Goal: Task Accomplishment & Management: Manage account settings

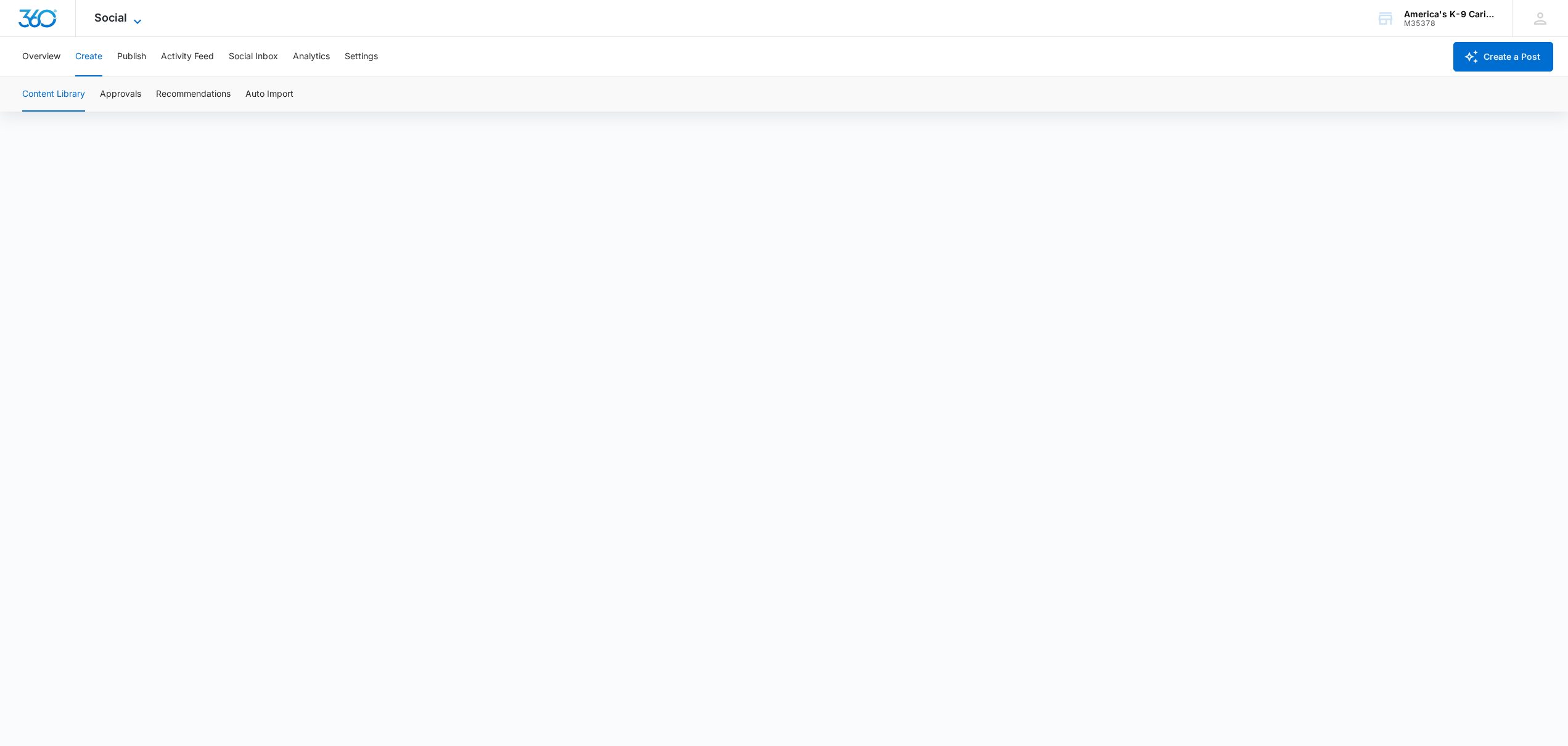
click at [98, 18] on span "Social" at bounding box center [111, 18] width 33 height 13
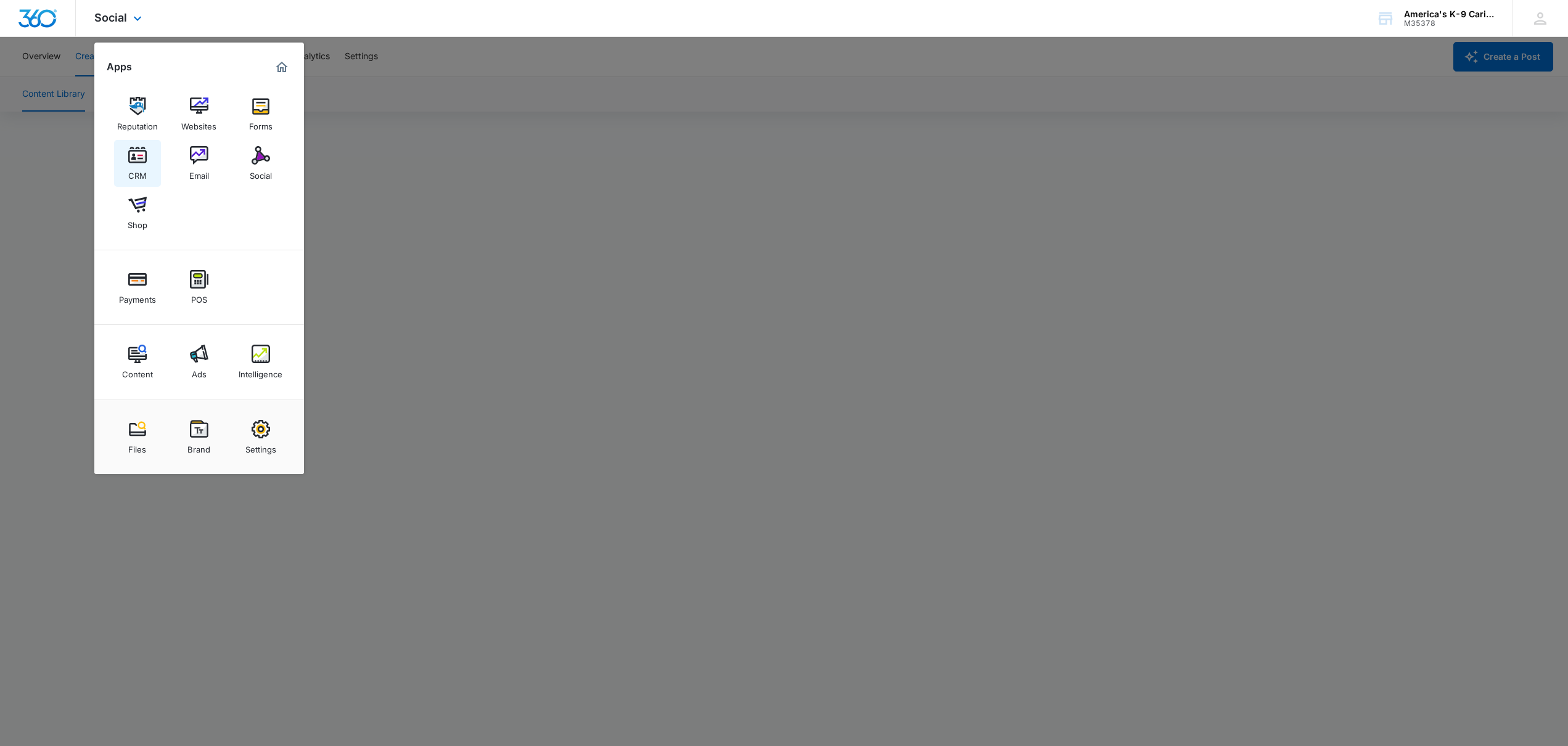
click at [129, 161] on img at bounding box center [138, 156] width 19 height 19
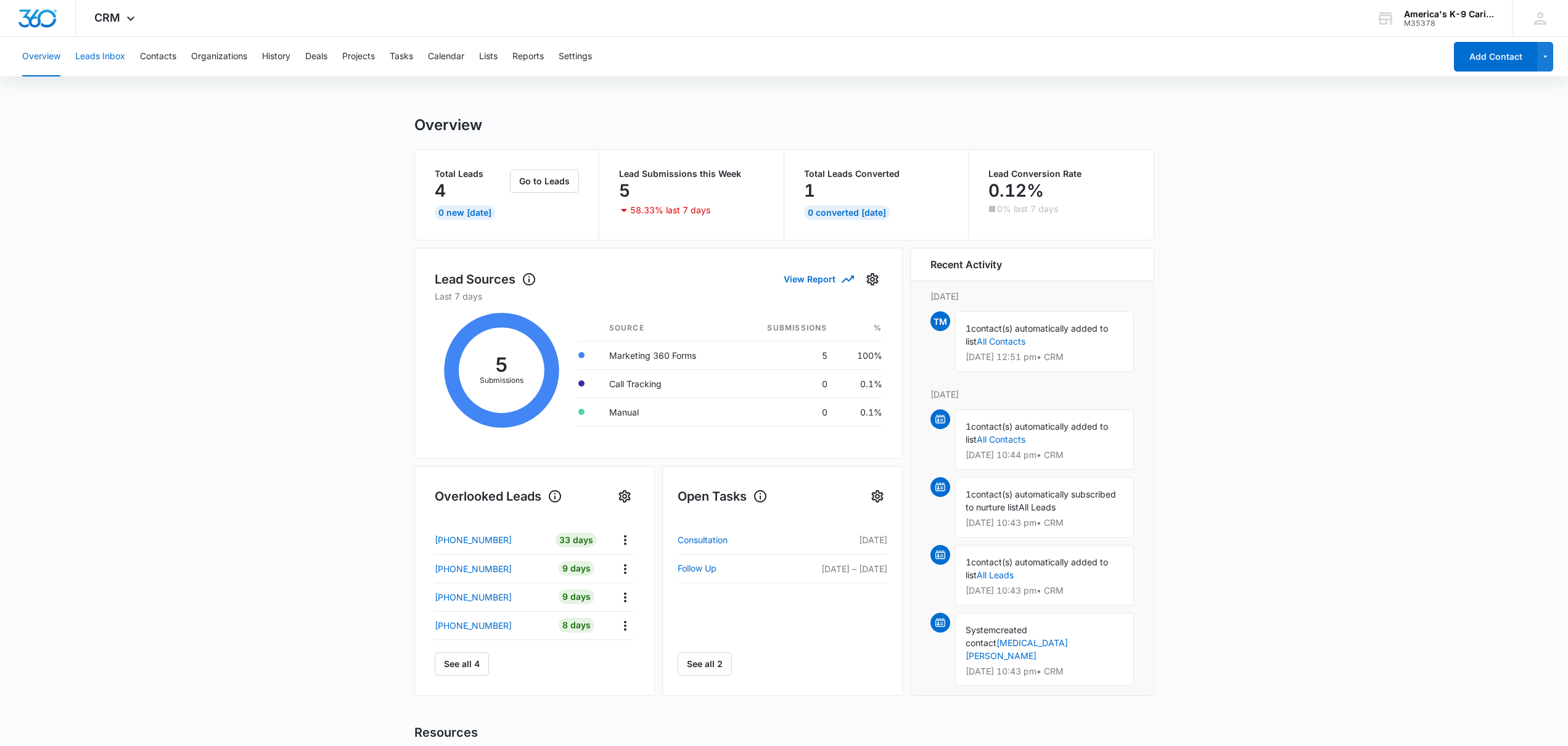
click at [108, 58] on button "Leads Inbox" at bounding box center [100, 56] width 50 height 39
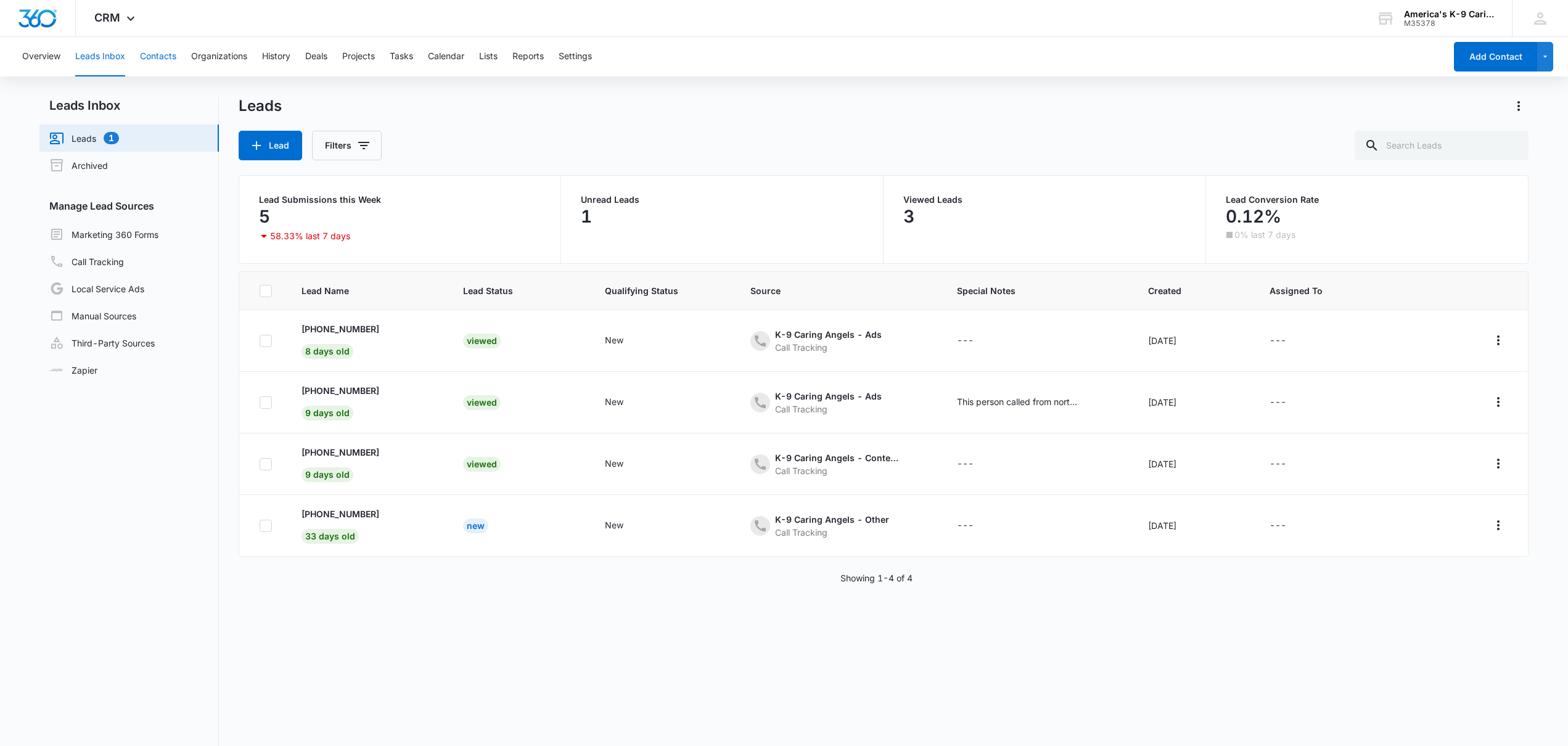
click at [157, 58] on button "Contacts" at bounding box center [158, 56] width 36 height 39
